Goal: Information Seeking & Learning: Learn about a topic

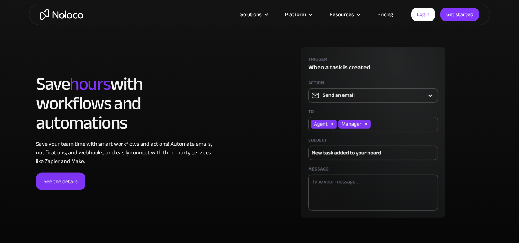
scroll to position [1991, 0]
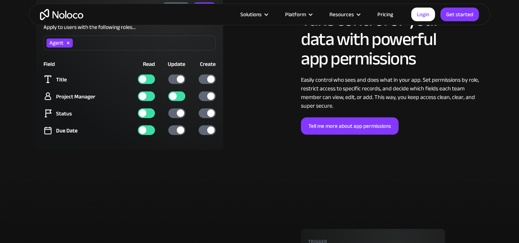
click at [182, 129] on img at bounding box center [129, 72] width 187 height 155
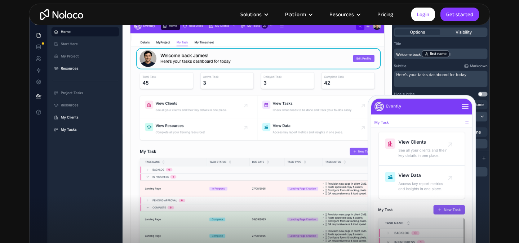
scroll to position [0, 0]
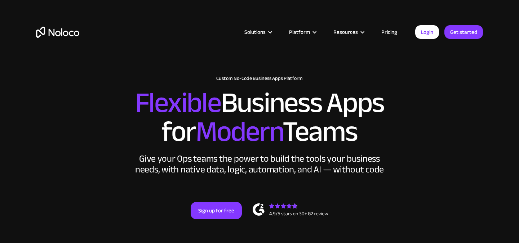
click at [380, 30] on link "Pricing" at bounding box center [389, 31] width 34 height 9
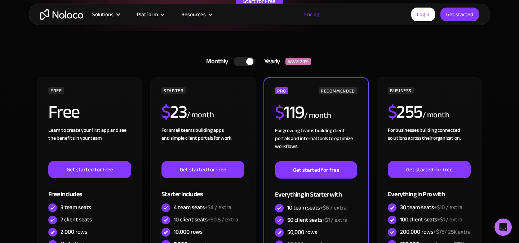
scroll to position [5, 0]
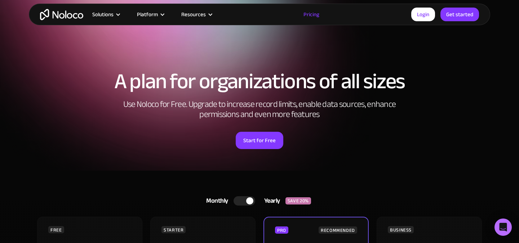
click at [237, 209] on link "Monthly Yearly SAVE 20%" at bounding box center [259, 200] width 125 height 17
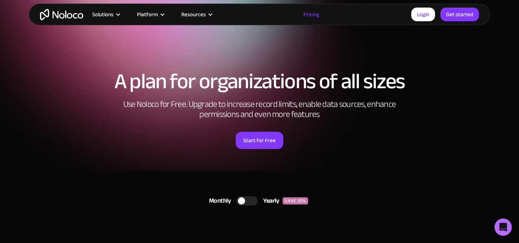
click at [242, 200] on div at bounding box center [241, 200] width 7 height 7
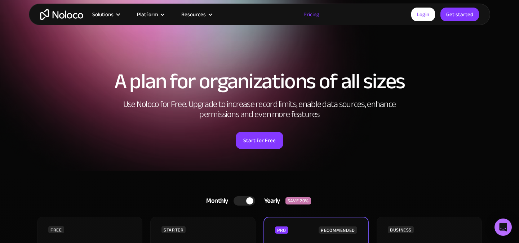
click at [242, 200] on div at bounding box center [244, 200] width 22 height 9
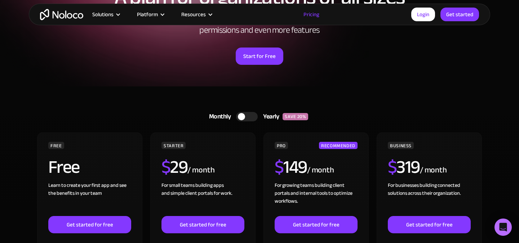
scroll to position [90, 0]
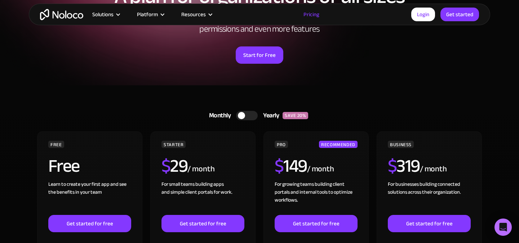
click at [71, 16] on img "home" at bounding box center [61, 14] width 43 height 11
